Goal: Use online tool/utility: Utilize a website feature to perform a specific function

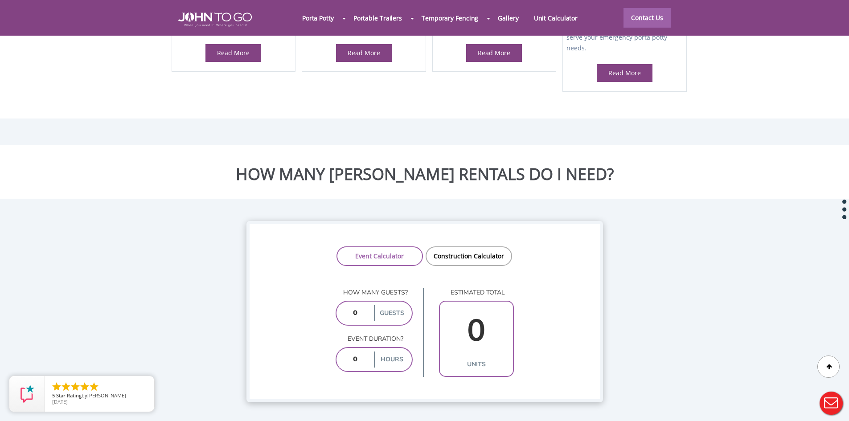
scroll to position [580, 0]
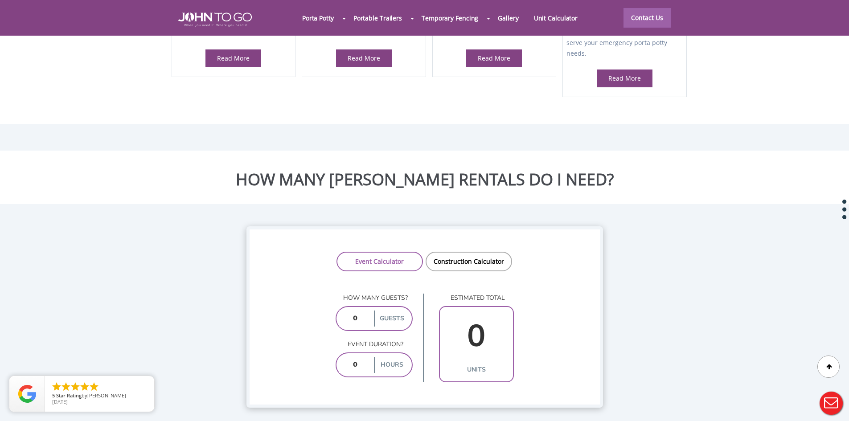
drag, startPoint x: 481, startPoint y: 329, endPoint x: 464, endPoint y: 356, distance: 31.9
click at [478, 334] on input "0" at bounding box center [476, 336] width 69 height 51
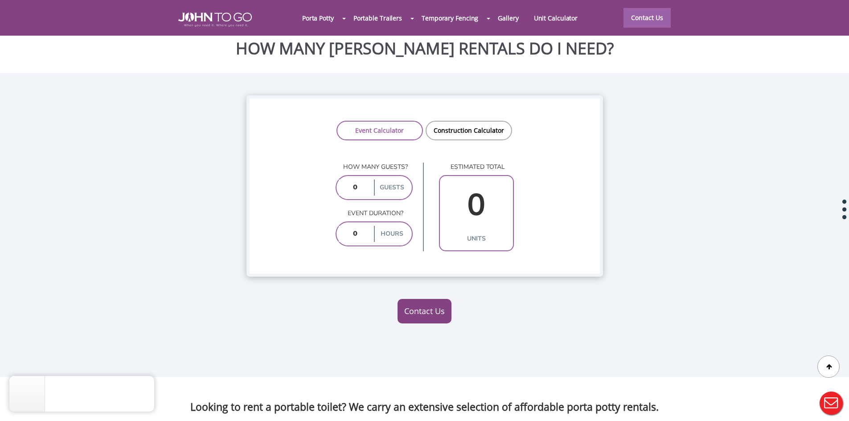
scroll to position [713, 0]
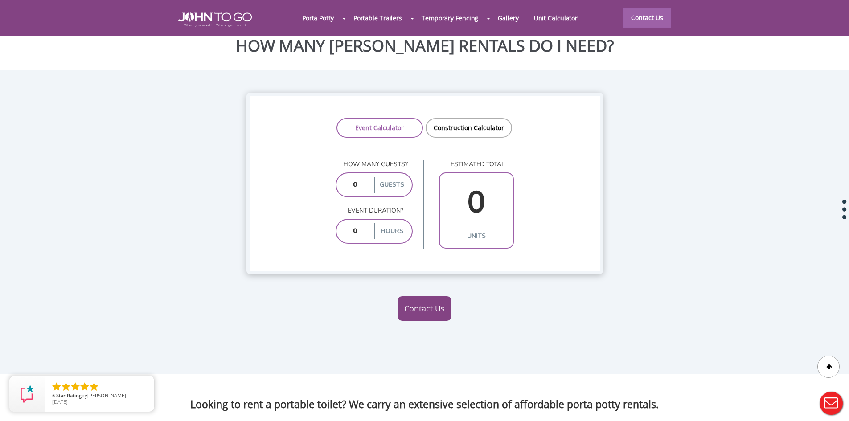
click at [376, 160] on p "How many guests?" at bounding box center [374, 164] width 77 height 9
click at [388, 177] on label "guests" at bounding box center [392, 185] width 36 height 16
click at [362, 177] on input "number" at bounding box center [355, 185] width 33 height 16
click at [357, 177] on input "number" at bounding box center [355, 185] width 33 height 16
type input "600000"
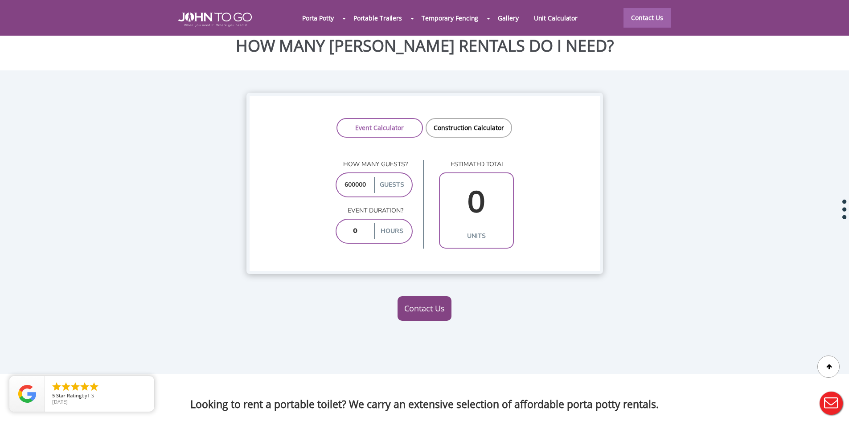
click at [360, 223] on input "number" at bounding box center [355, 231] width 33 height 16
type input "8"
type input "10"
click at [483, 185] on input "number" at bounding box center [476, 202] width 69 height 51
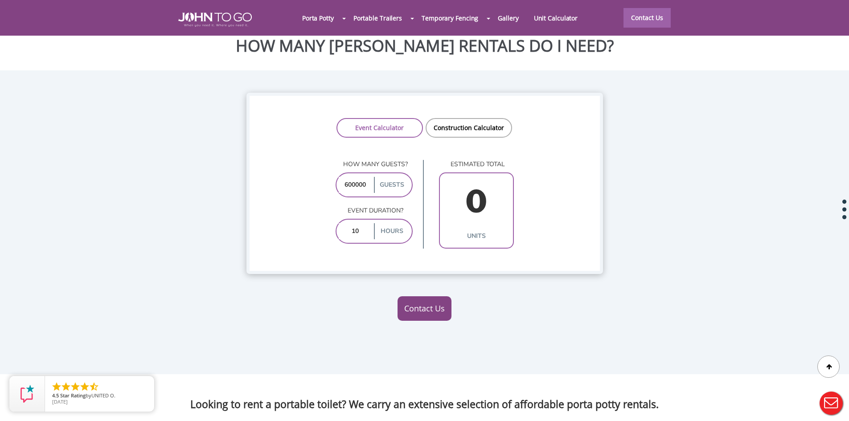
click at [483, 185] on input "number" at bounding box center [476, 202] width 69 height 51
click at [476, 160] on p "estimated total" at bounding box center [476, 164] width 75 height 9
click at [465, 118] on link "Construction Calculator" at bounding box center [469, 128] width 86 height 20
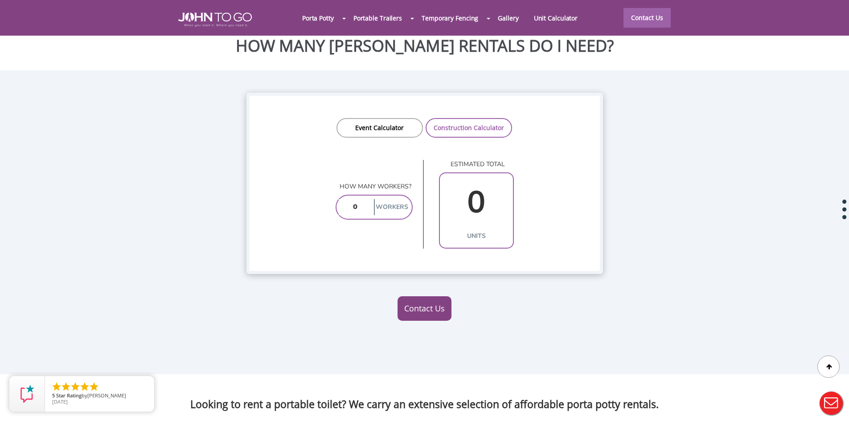
click at [362, 199] on input "number" at bounding box center [355, 207] width 33 height 16
click at [367, 118] on link "Event Calculator" at bounding box center [380, 128] width 86 height 20
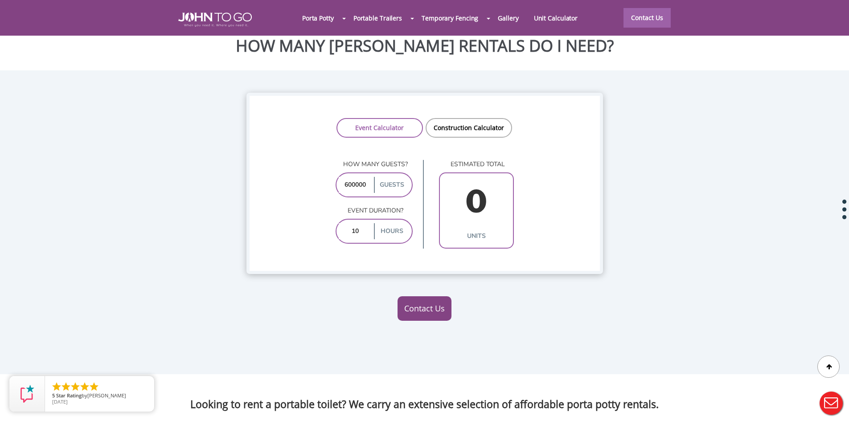
drag, startPoint x: 367, startPoint y: 163, endPoint x: 361, endPoint y: 163, distance: 6.3
click at [361, 177] on input "600000" at bounding box center [355, 185] width 33 height 16
type input "6000"
type input "48"
type input "6000"
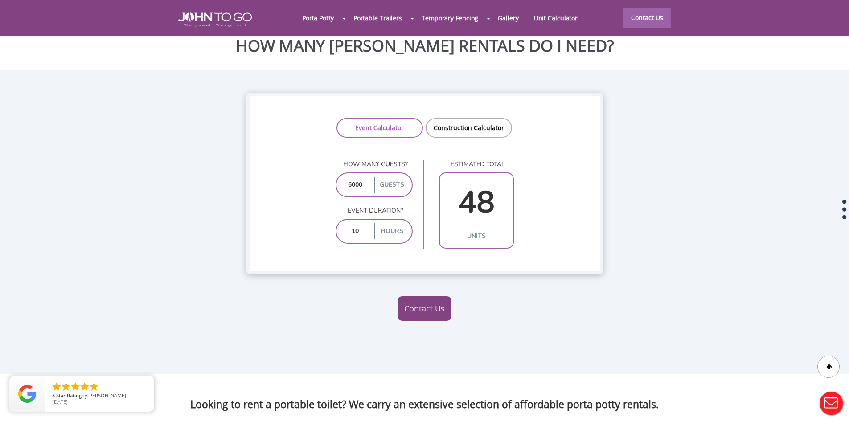
drag, startPoint x: 361, startPoint y: 210, endPoint x: 352, endPoint y: 210, distance: 8.9
click at [352, 223] on input "10" at bounding box center [355, 231] width 33 height 16
type input "2"
type input "28"
type input "10"
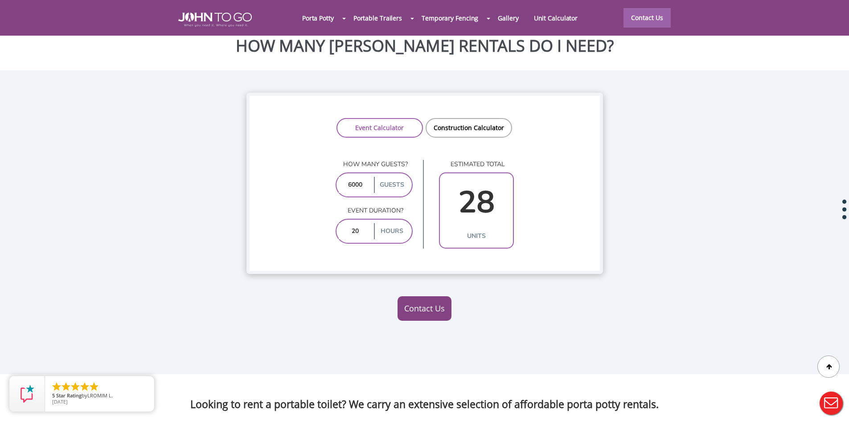
type input "48"
type input "1"
type input "18"
click at [353, 223] on input "1" at bounding box center [355, 231] width 33 height 16
type input "10"
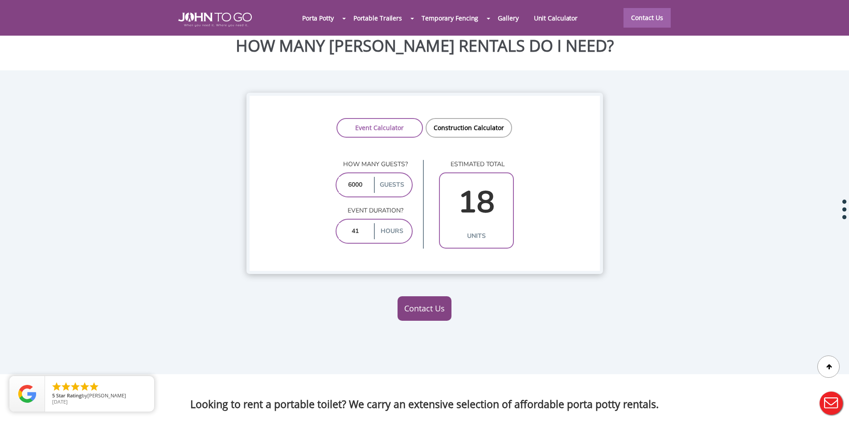
type input "48"
drag, startPoint x: 362, startPoint y: 164, endPoint x: 352, endPoint y: 163, distance: 10.3
click at [352, 177] on input "6000" at bounding box center [355, 185] width 33 height 16
type input "67"
type input "3"
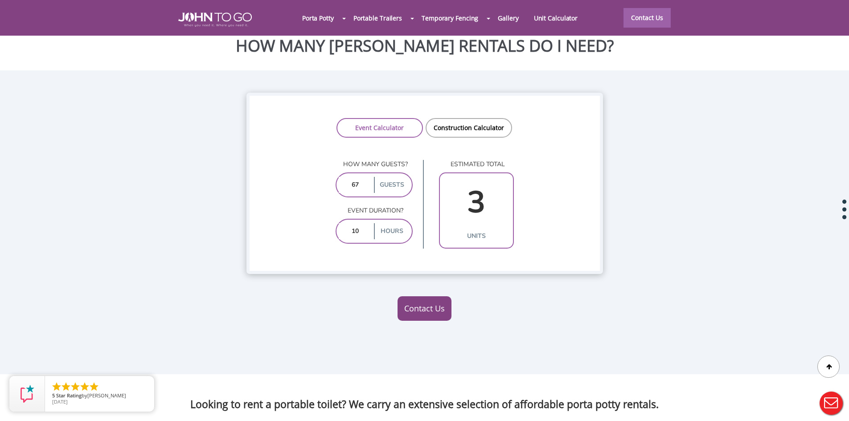
type input "670"
type input "9"
type input "6700"
type input "57"
type input "67000"
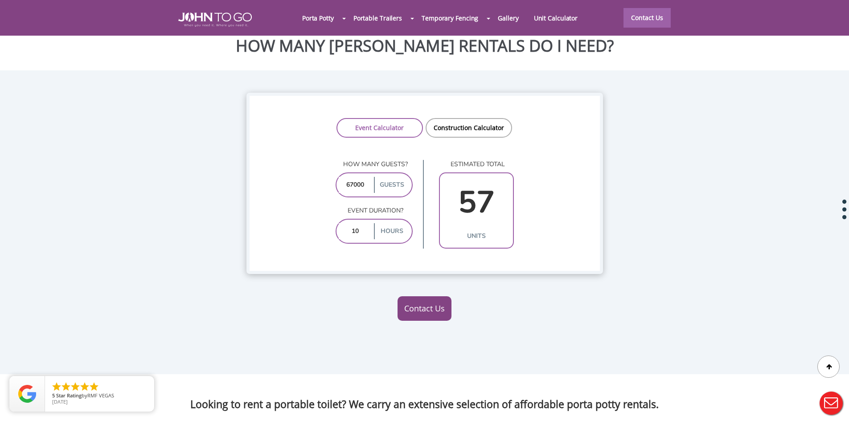
type input "606"
type input "670000"
type input "67000"
type input "606"
type input "67000"
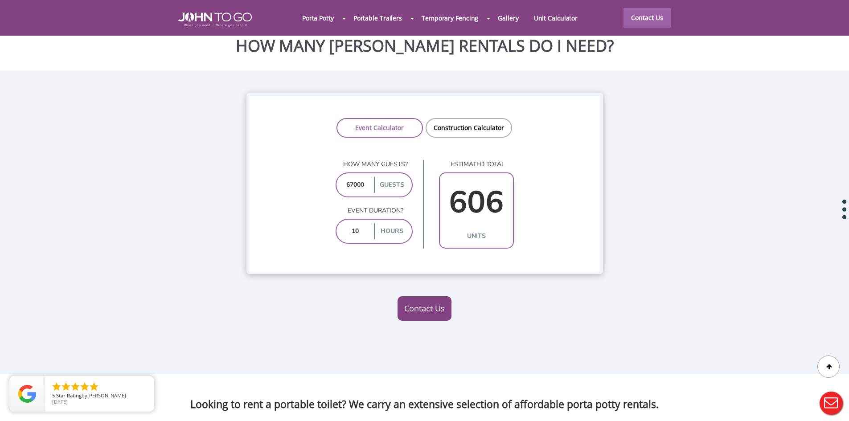
click at [357, 223] on input "10" at bounding box center [355, 231] width 33 height 16
type input "10"
click at [347, 177] on input "67000" at bounding box center [355, 185] width 33 height 16
type input "87000"
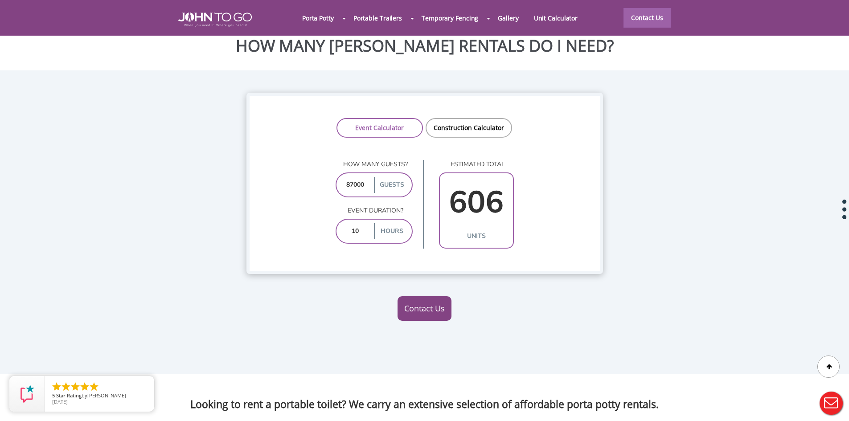
type input "808"
type input "7000"
type input "57"
type input "97000"
type input "808"
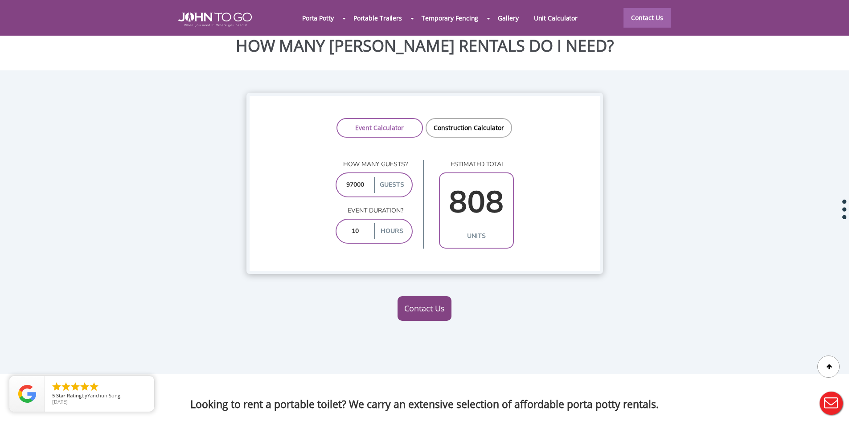
drag, startPoint x: 353, startPoint y: 163, endPoint x: 364, endPoint y: 165, distance: 11.3
click at [364, 177] on input "97000" at bounding box center [355, 185] width 33 height 16
type input "972"
type input "9"
type input "9720"
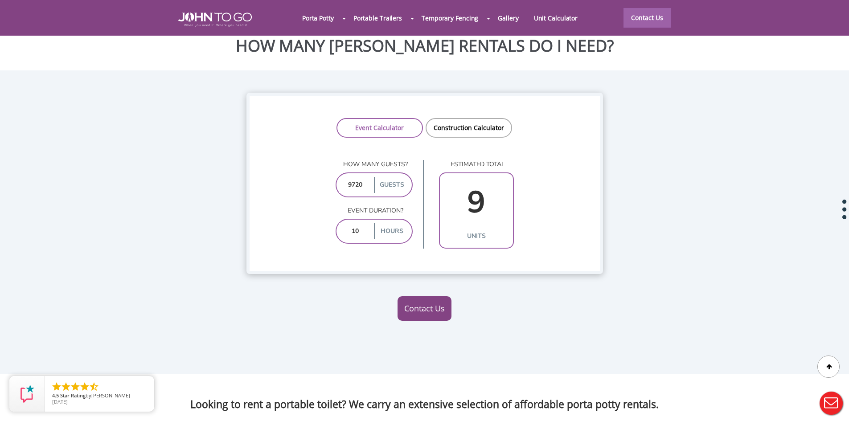
type input "81"
type input "97200"
type input "808"
type input "972000"
type input "97200"
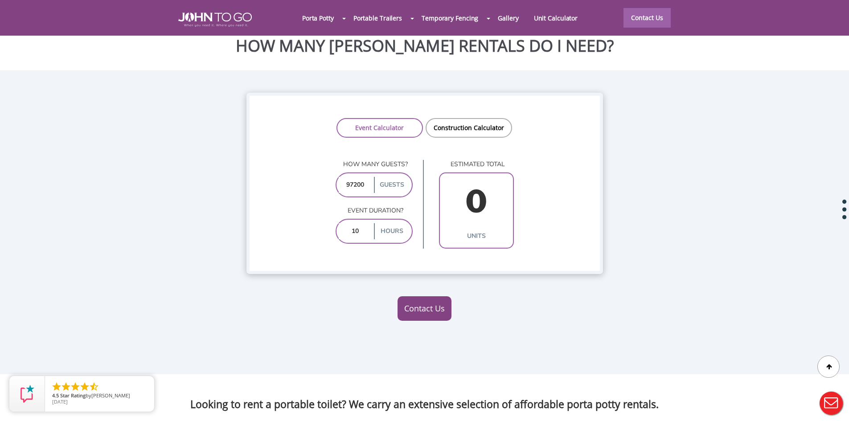
type input "808"
click at [350, 177] on input "97200" at bounding box center [355, 185] width 33 height 16
click at [346, 177] on input "99200" at bounding box center [355, 185] width 33 height 16
type input "9200"
type input "81"
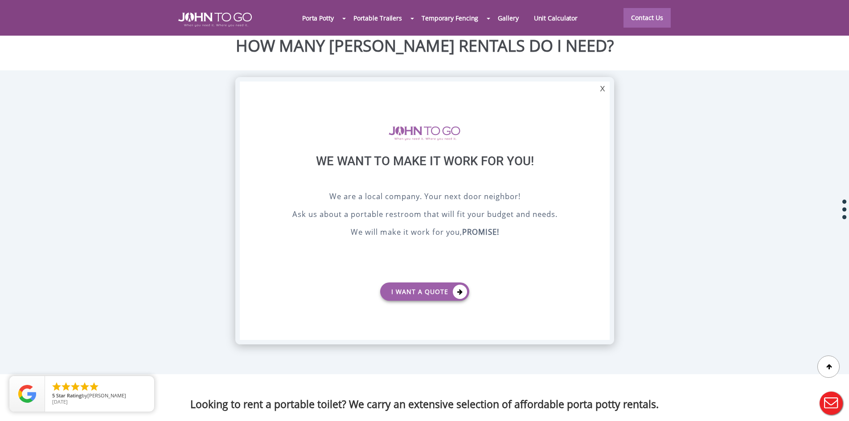
scroll to position [0, 0]
